Goal: Transaction & Acquisition: Purchase product/service

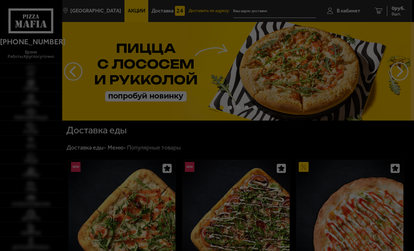
type input "[STREET_ADDRESS]"
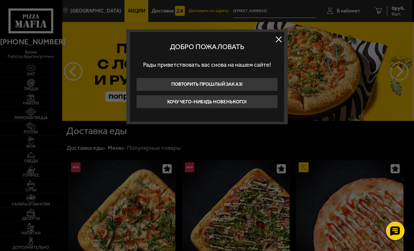
click at [274, 43] on button at bounding box center [278, 39] width 11 height 11
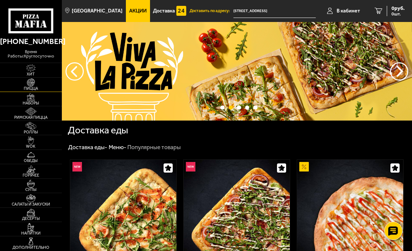
click at [29, 82] on img at bounding box center [31, 82] width 16 height 8
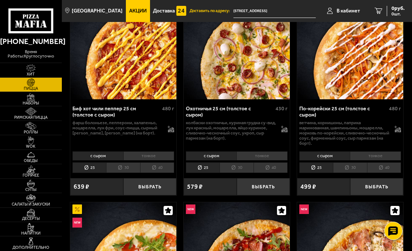
scroll to position [73, 0]
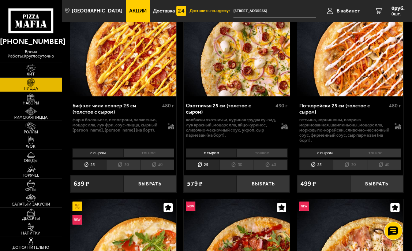
click at [242, 166] on li "30" at bounding box center [237, 164] width 34 height 11
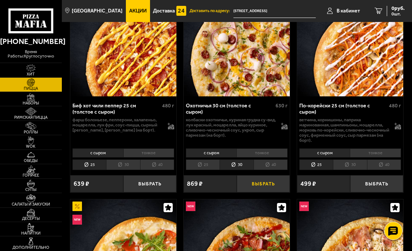
click at [276, 187] on button "Выбрать" at bounding box center [263, 183] width 53 height 17
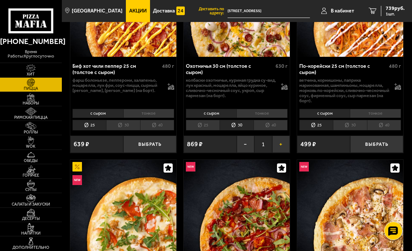
scroll to position [110, 0]
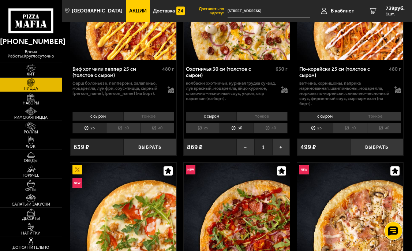
click at [261, 114] on li "тонкое" at bounding box center [261, 116] width 51 height 9
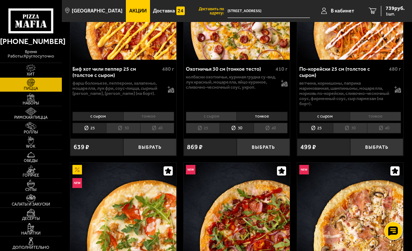
click at [216, 113] on li "с сыром" at bounding box center [211, 116] width 51 height 9
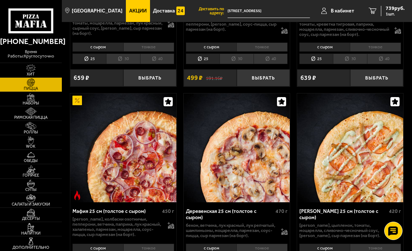
scroll to position [1464, 0]
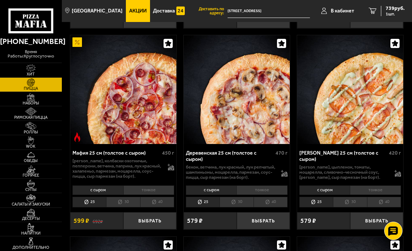
click at [130, 207] on li "30" at bounding box center [123, 202] width 34 height 11
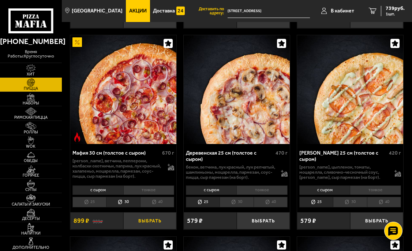
click at [147, 229] on button "Выбрать" at bounding box center [149, 220] width 53 height 17
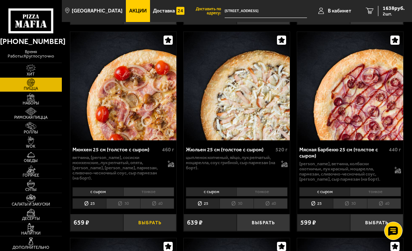
scroll to position [1903, 0]
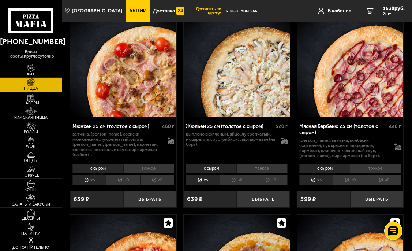
click at [122, 185] on li "30" at bounding box center [123, 180] width 34 height 11
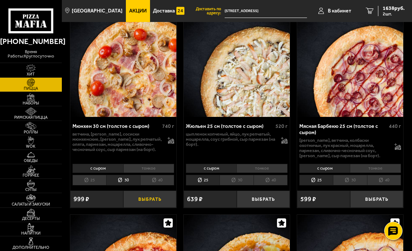
click at [150, 205] on button "Выбрать" at bounding box center [149, 198] width 53 height 17
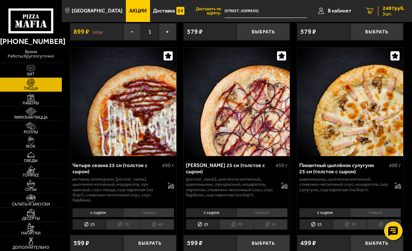
scroll to position [1647, 0]
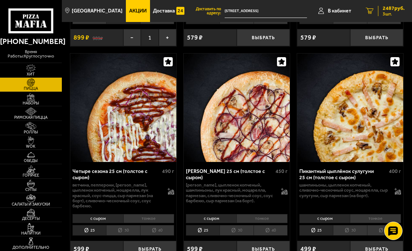
click at [368, 10] on icon "3" at bounding box center [370, 11] width 8 height 7
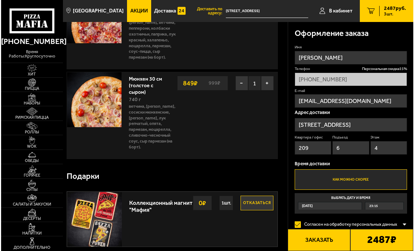
scroll to position [110, 0]
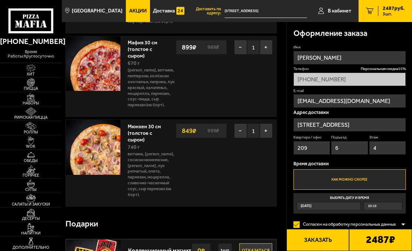
click at [329, 244] on button "Заказать" at bounding box center [318, 240] width 63 height 22
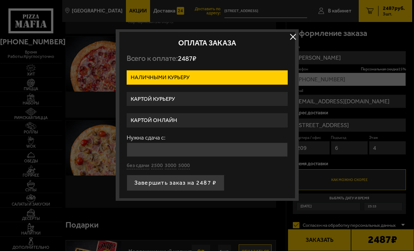
click at [168, 101] on label "Картой курьеру" at bounding box center [207, 99] width 161 height 14
click at [0, 0] on input "Картой курьеру" at bounding box center [0, 0] width 0 height 0
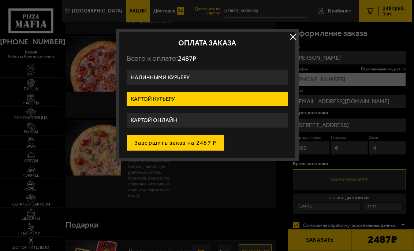
click at [190, 145] on button "Завершить заказ на 2487 ₽" at bounding box center [176, 143] width 98 height 16
